Goal: Information Seeking & Learning: Learn about a topic

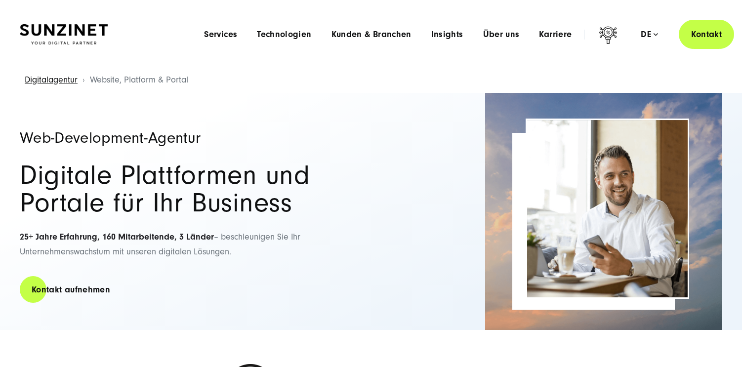
click at [348, 28] on div "Menu Services Menu Full Service Digitalagentur Wir lösen komplexe Herausforderu…" at bounding box center [464, 34] width 540 height 29
click at [348, 31] on span "Kunden & Branchen" at bounding box center [372, 35] width 80 height 10
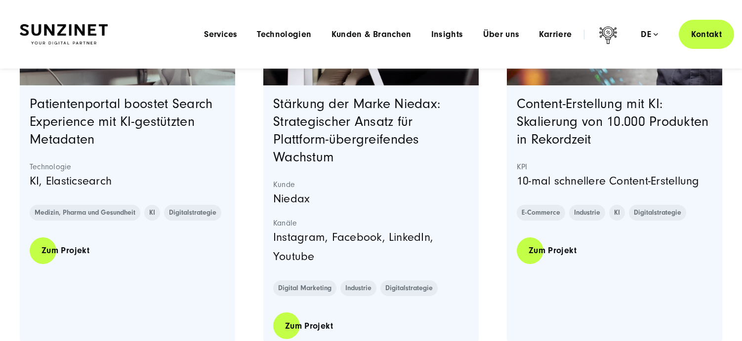
scroll to position [940, 0]
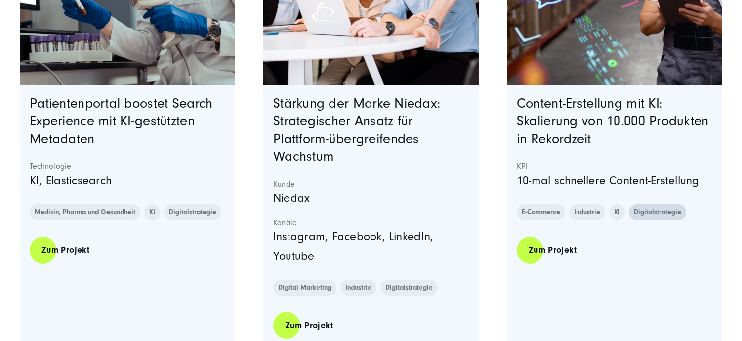
click at [644, 213] on link "Digitalstrategie" at bounding box center [657, 213] width 57 height 16
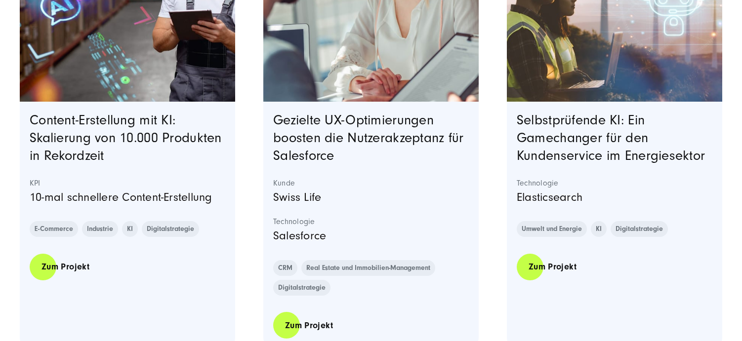
scroll to position [985, 0]
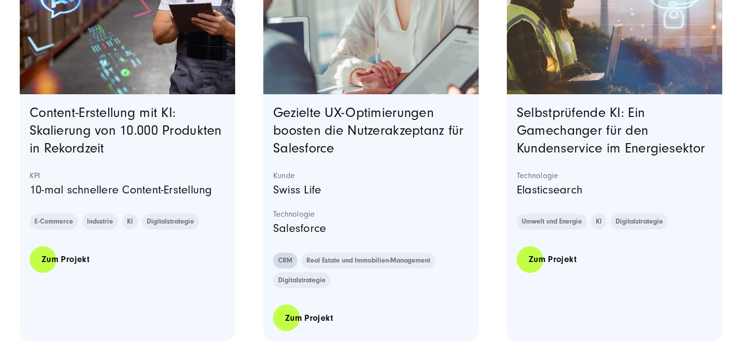
click at [287, 264] on link "CRM" at bounding box center [285, 261] width 24 height 16
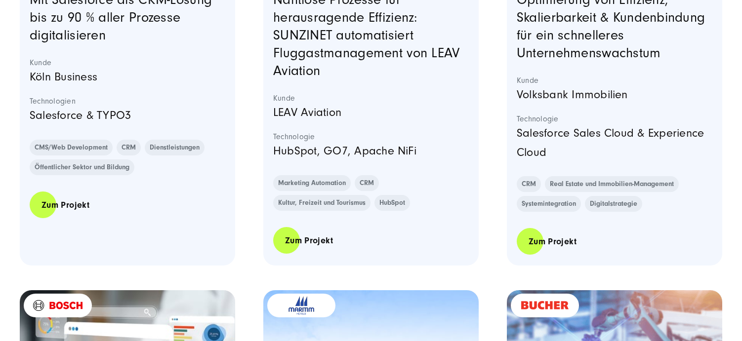
scroll to position [1052, 0]
click at [397, 203] on link "HubSpot" at bounding box center [393, 203] width 36 height 16
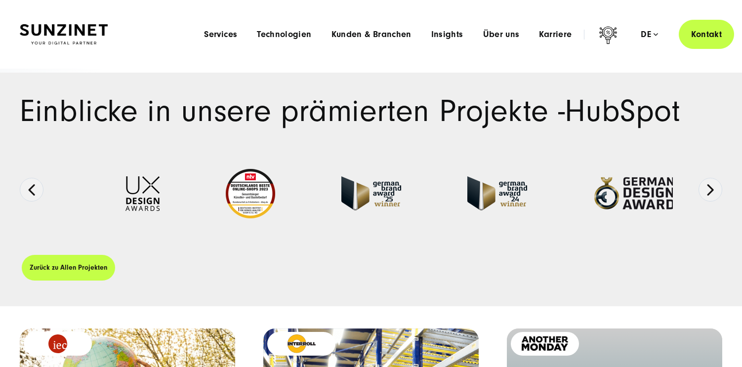
click at [55, 35] on img at bounding box center [64, 34] width 88 height 21
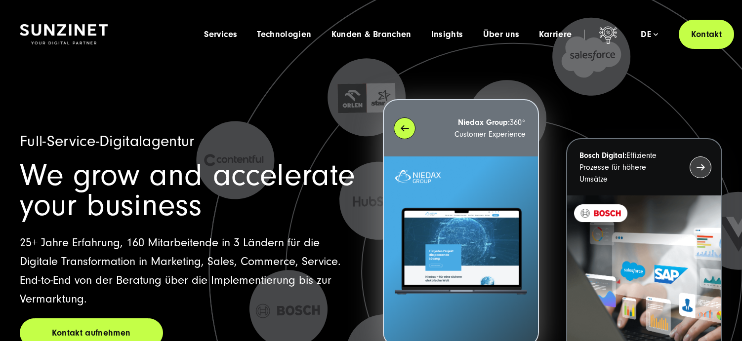
click at [431, 143] on div "Niedax Group: 360° Customer Experience" at bounding box center [461, 128] width 154 height 56
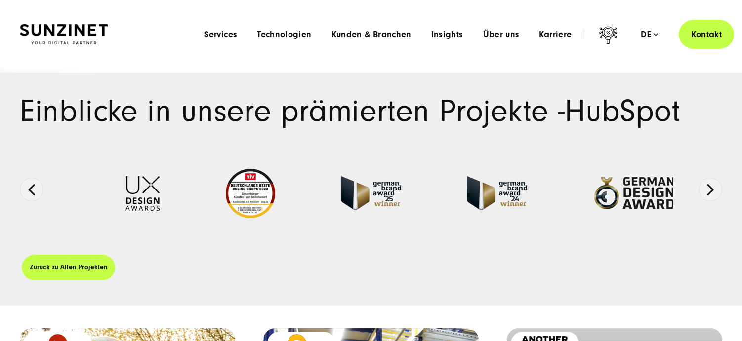
click at [81, 30] on img at bounding box center [64, 34] width 88 height 21
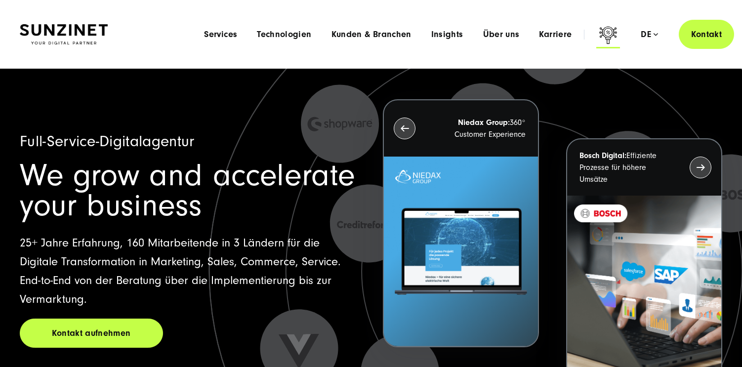
click at [610, 33] on icon at bounding box center [608, 37] width 24 height 24
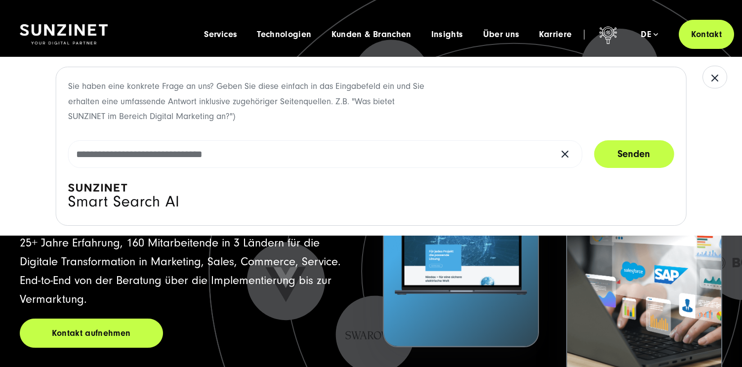
drag, startPoint x: 207, startPoint y: 198, endPoint x: 38, endPoint y: 193, distance: 169.6
click at [38, 193] on div "Sie haben eine konkrete Frage an uns? Geben Sie diese einfach in das Eingabefel…" at bounding box center [371, 146] width 742 height 179
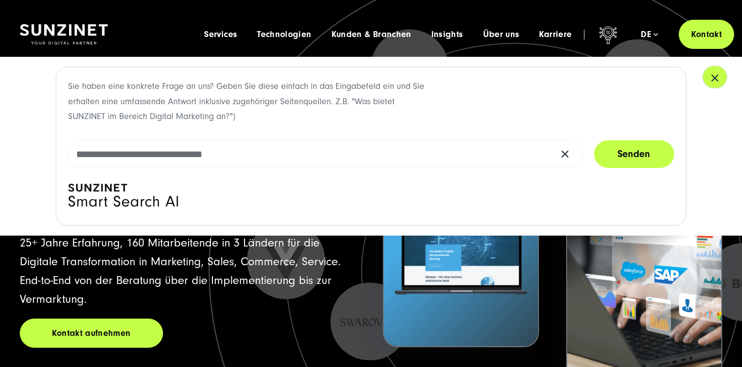
click at [717, 76] on icon "button" at bounding box center [715, 78] width 6 height 6
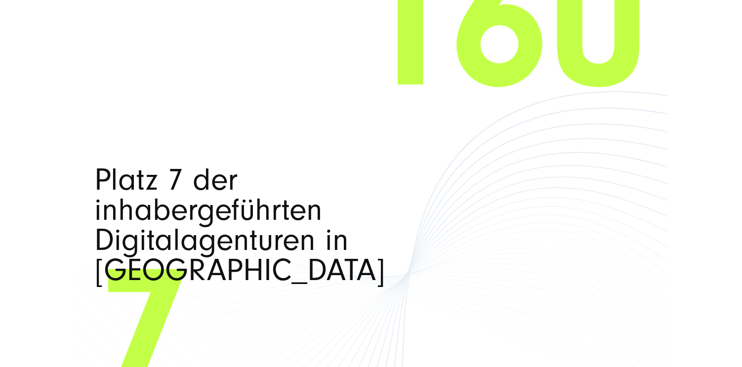
scroll to position [5823, 0]
